Goal: Information Seeking & Learning: Learn about a topic

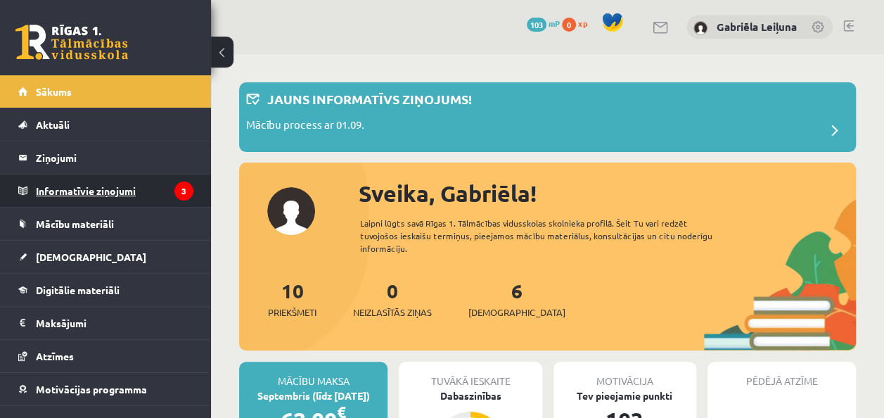
click at [101, 197] on legend "Informatīvie ziņojumi 3" at bounding box center [115, 190] width 158 height 32
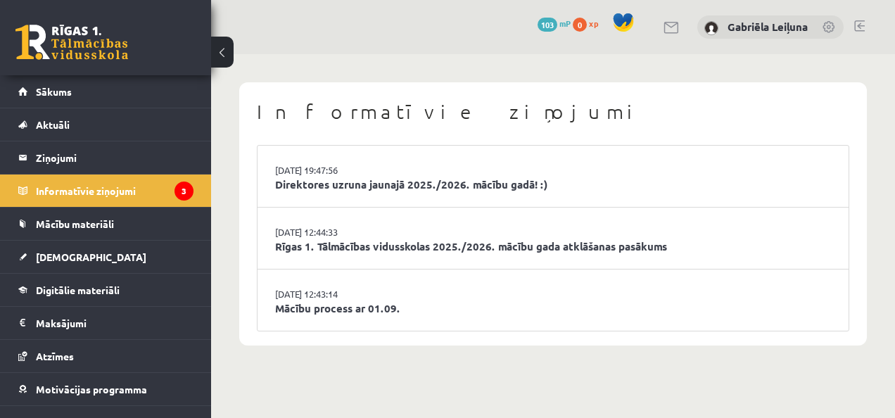
click at [416, 202] on li "29.08.2025 19:47:56 Direktores uzruna jaunajā 2025./2026. mācību gadā! :)" at bounding box center [552, 177] width 591 height 62
click at [388, 187] on link "Direktores uzruna jaunajā 2025./2026. mācību gadā! :)" at bounding box center [553, 185] width 556 height 16
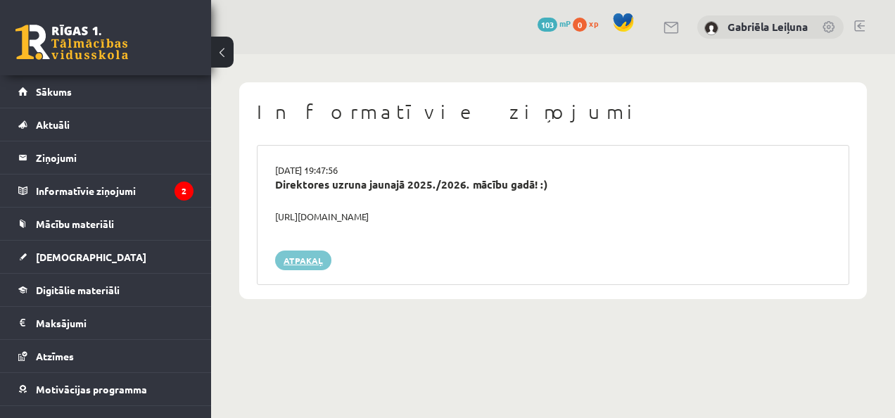
click at [312, 266] on link "Atpakaļ" at bounding box center [303, 260] width 56 height 20
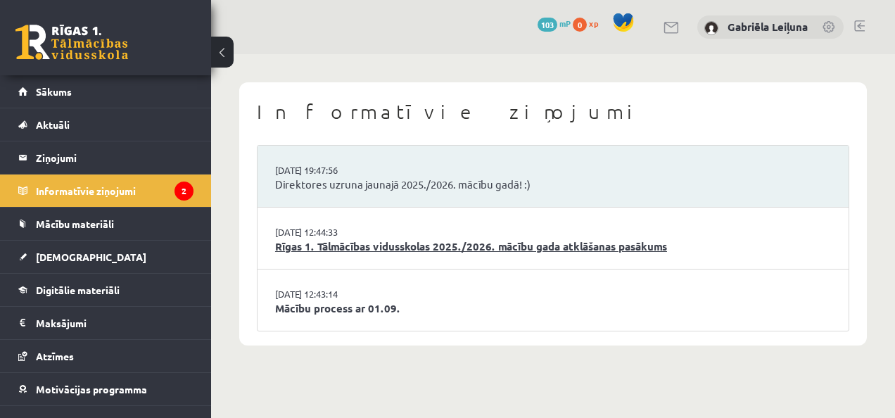
click at [311, 248] on link "Rīgas 1. Tālmācības vidusskolas 2025./2026. mācību gada atklāšanas pasākums" at bounding box center [553, 246] width 556 height 16
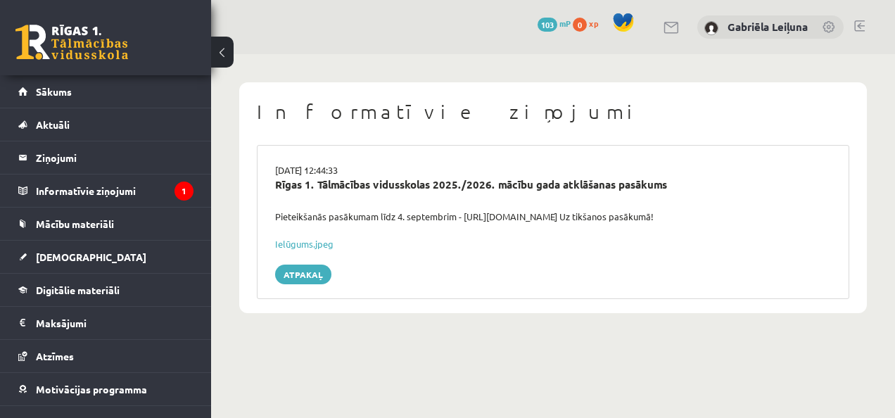
click at [311, 248] on link "Ielūgums.jpeg" at bounding box center [304, 244] width 58 height 12
drag, startPoint x: 0, startPoint y: 0, endPoint x: 311, endPoint y: 248, distance: 397.5
click at [311, 248] on link "Ielūgums.jpeg" at bounding box center [304, 244] width 58 height 12
click at [319, 270] on link "Atpakaļ" at bounding box center [303, 275] width 56 height 20
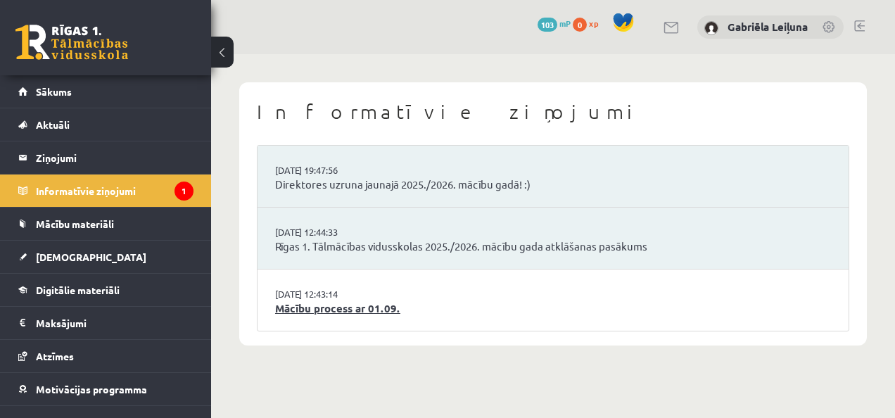
click at [330, 313] on link "Mācību process ar 01.09." at bounding box center [553, 308] width 556 height 16
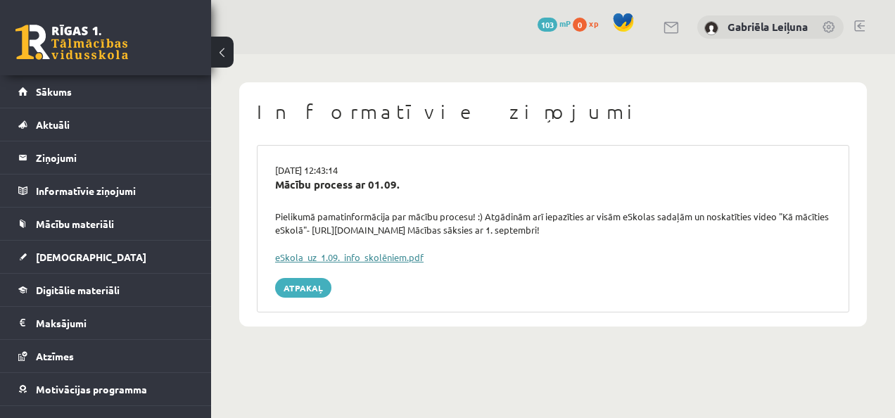
click at [314, 260] on link "eSkola_uz_1.09._info_skolēniem.pdf" at bounding box center [349, 257] width 148 height 12
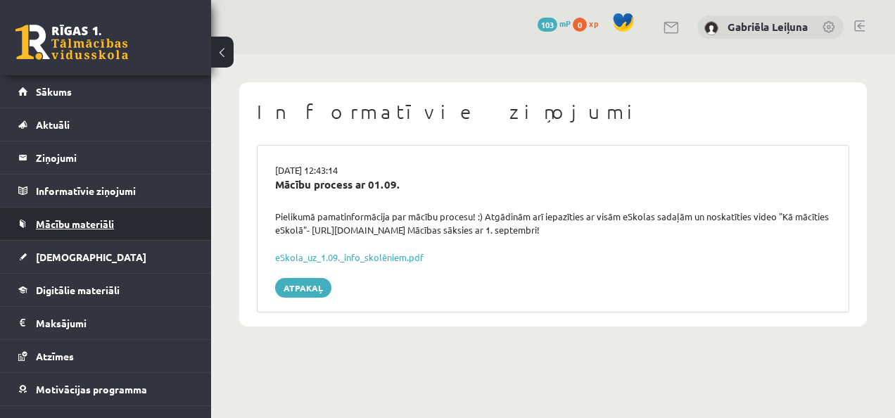
click at [83, 226] on span "Mācību materiāli" at bounding box center [75, 223] width 78 height 13
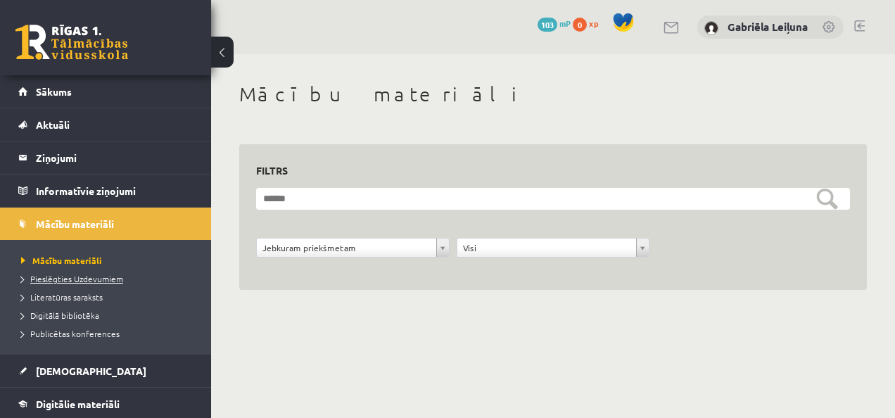
click at [86, 278] on span "Pieslēgties Uzdevumiem" at bounding box center [72, 278] width 102 height 11
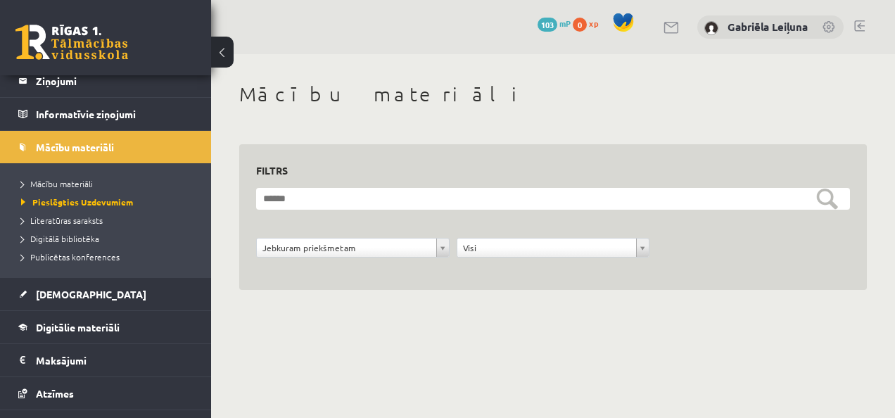
scroll to position [82, 0]
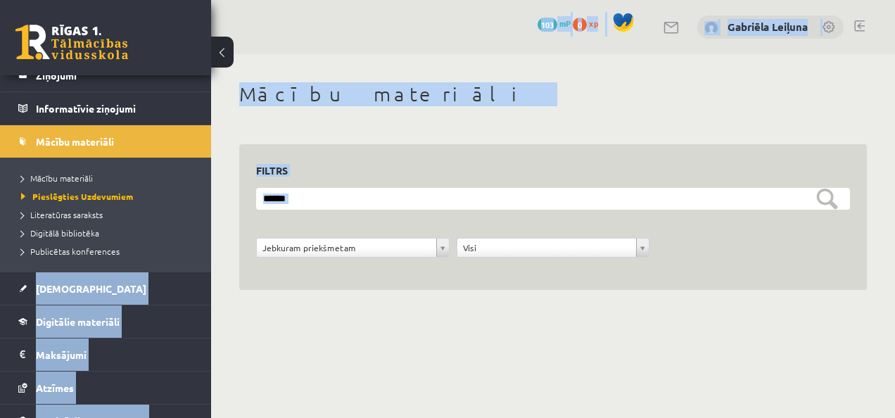
drag, startPoint x: 211, startPoint y: 238, endPoint x: 198, endPoint y: 248, distance: 16.2
click at [198, 248] on div "0 Dāvanas 103 mP 0 xp Gabriēla Leiļuna Sākums Aktuāli Kā mācīties eSKOLĀ Kontak…" at bounding box center [447, 175] width 895 height 350
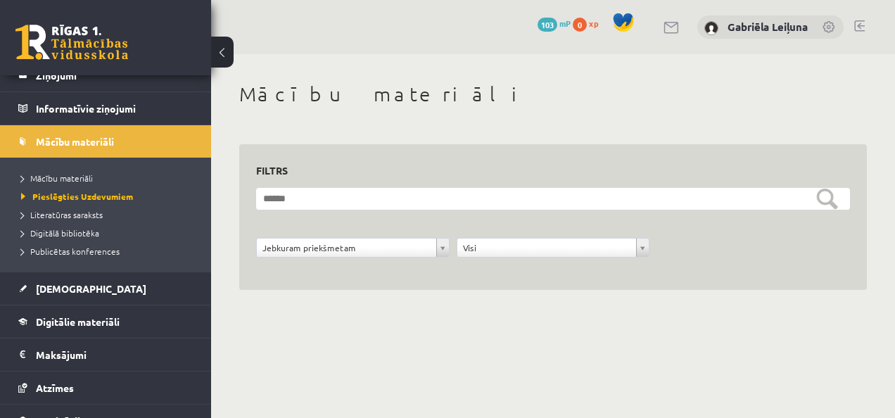
drag, startPoint x: 198, startPoint y: 248, endPoint x: 198, endPoint y: 239, distance: 8.5
click at [198, 239] on ul "Mācību materiāli Pieslēgties Uzdevumiem Literatūras saraksts Digitālā bibliotēk…" at bounding box center [105, 215] width 211 height 114
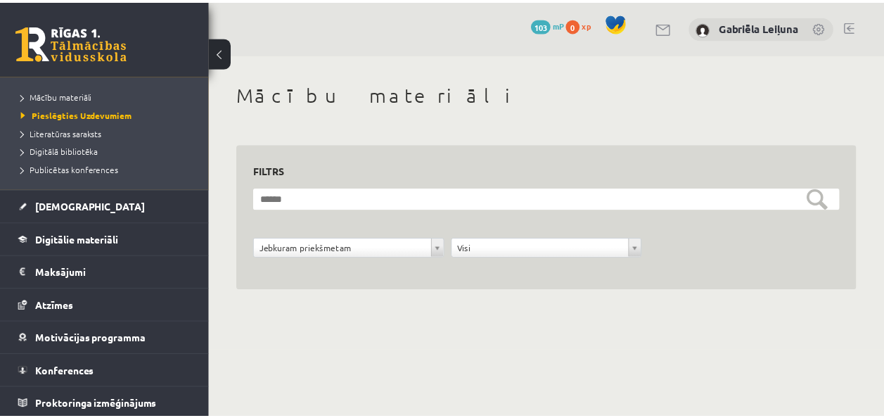
scroll to position [0, 0]
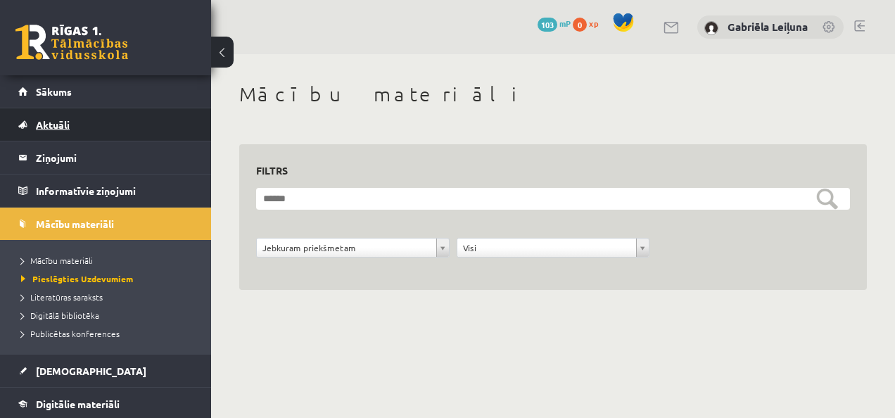
click at [63, 122] on span "Aktuāli" at bounding box center [53, 124] width 34 height 13
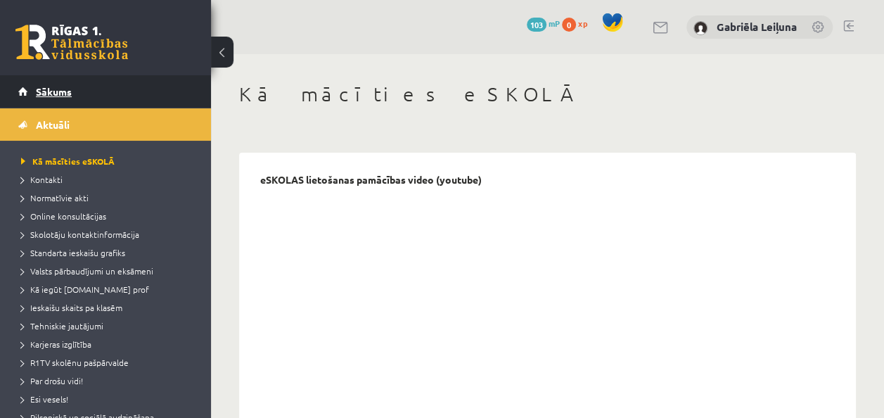
click at [65, 89] on span "Sākums" at bounding box center [54, 91] width 36 height 13
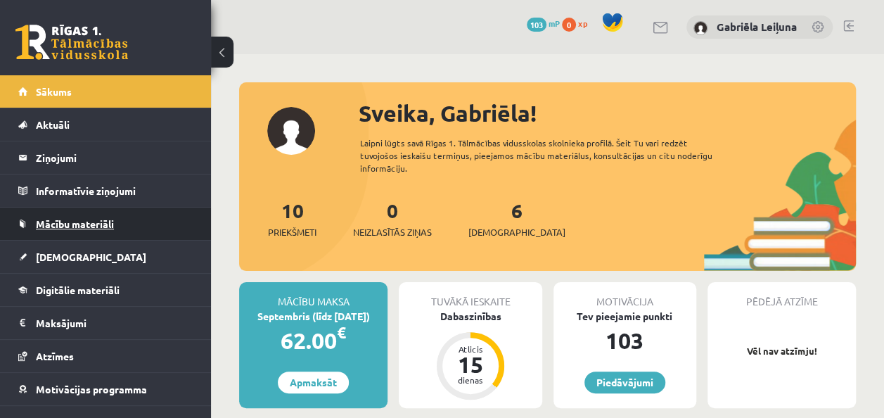
click at [82, 229] on link "Mācību materiāli" at bounding box center [105, 224] width 175 height 32
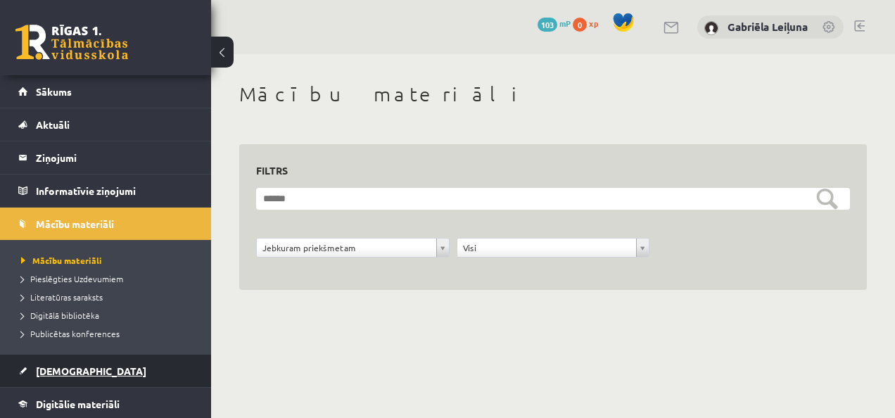
click at [72, 364] on span "[DEMOGRAPHIC_DATA]" at bounding box center [91, 370] width 110 height 13
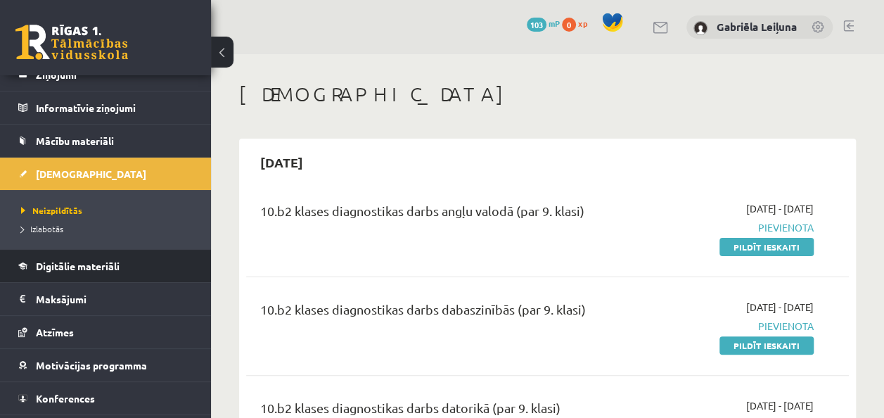
scroll to position [79, 0]
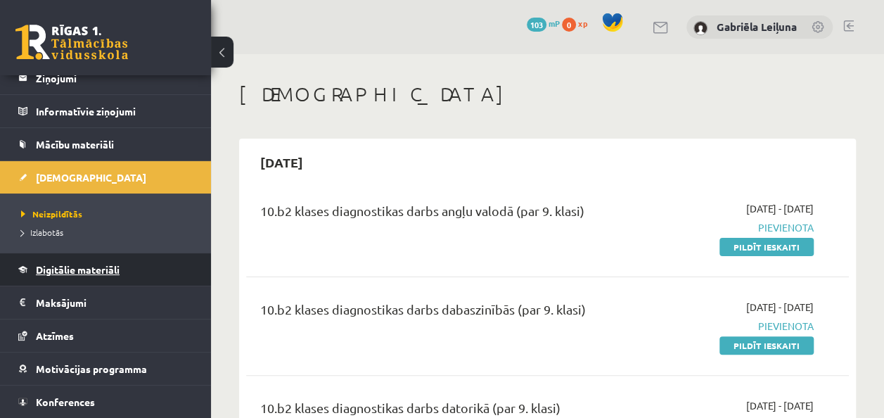
click at [105, 277] on link "Digitālie materiāli" at bounding box center [105, 269] width 175 height 32
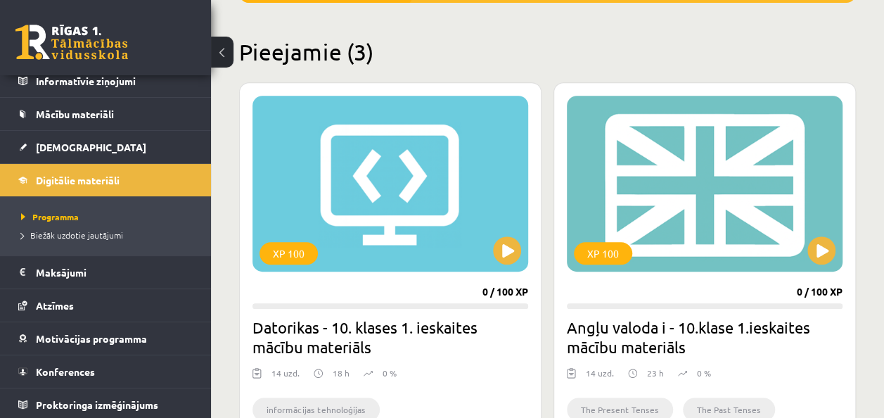
scroll to position [317, 0]
